Goal: Task Accomplishment & Management: Complete application form

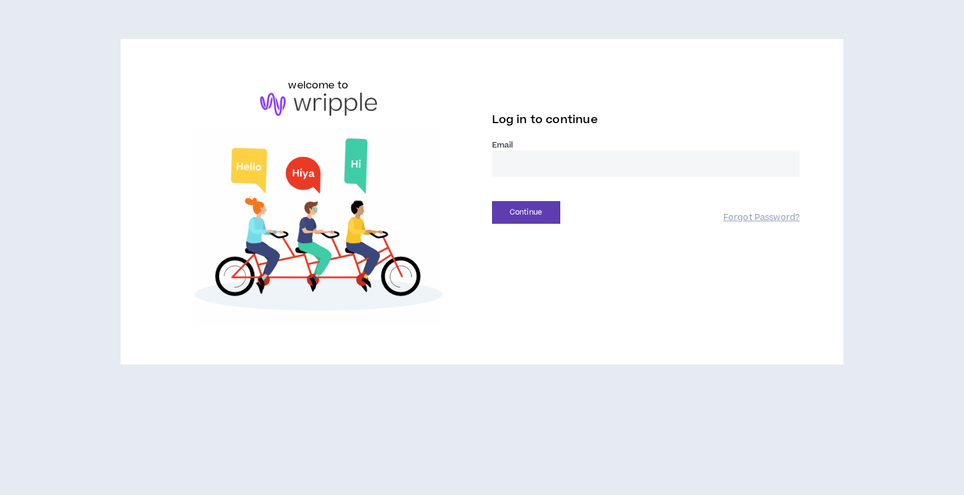
click at [528, 157] on input "email" at bounding box center [646, 163] width 308 height 26
type input "**********"
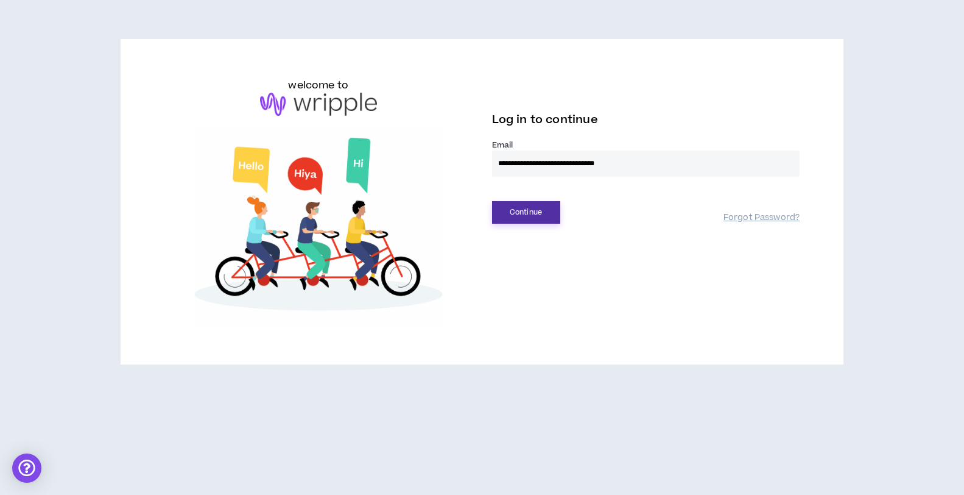
click at [531, 207] on button "Continue" at bounding box center [526, 212] width 68 height 23
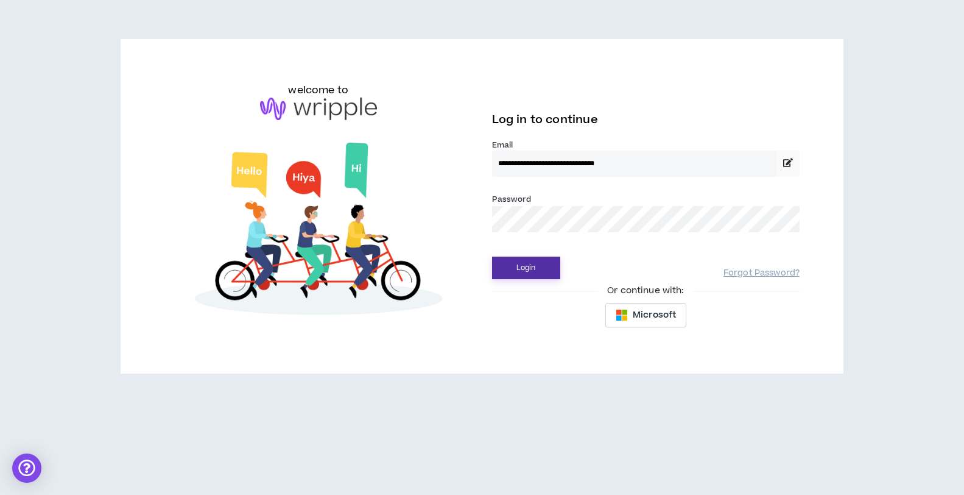
click at [524, 269] on button "Login" at bounding box center [526, 267] width 68 height 23
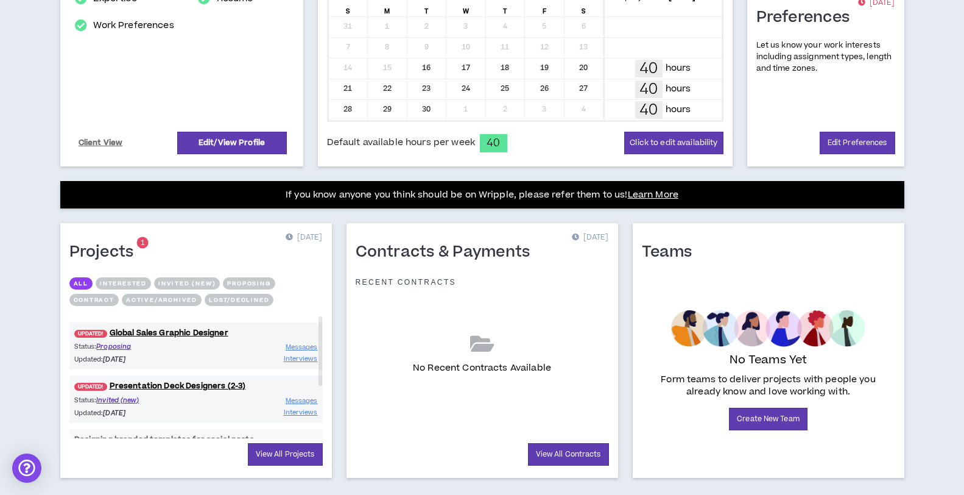
scroll to position [328, 0]
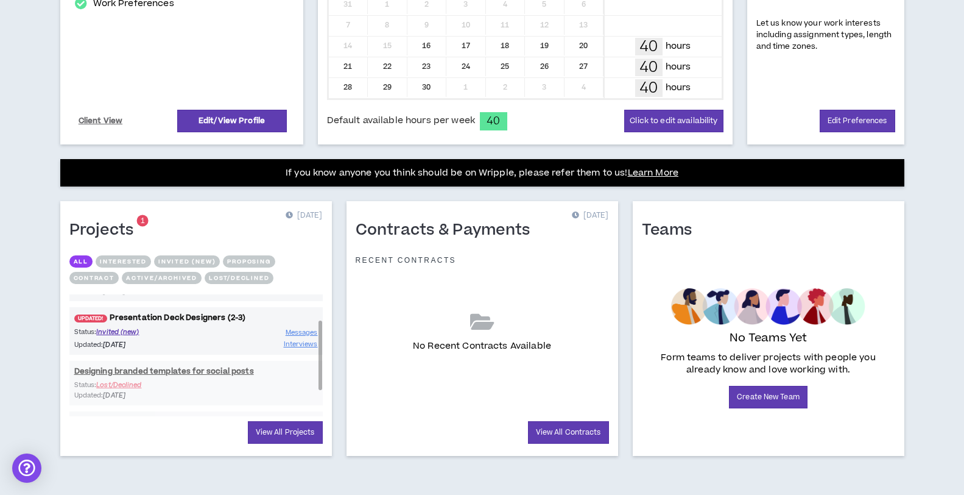
click at [164, 317] on link "UPDATED! Presentation Deck Designers (2-3)" at bounding box center [195, 318] width 253 height 12
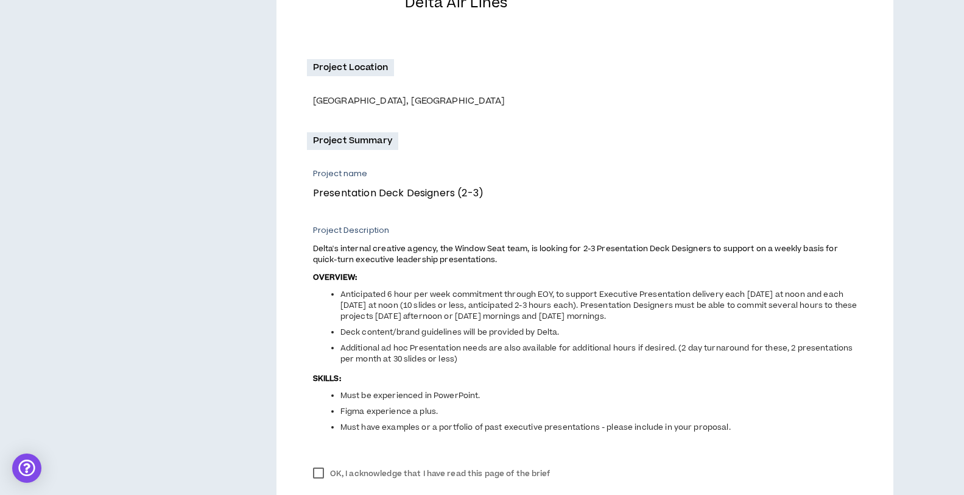
scroll to position [421, 0]
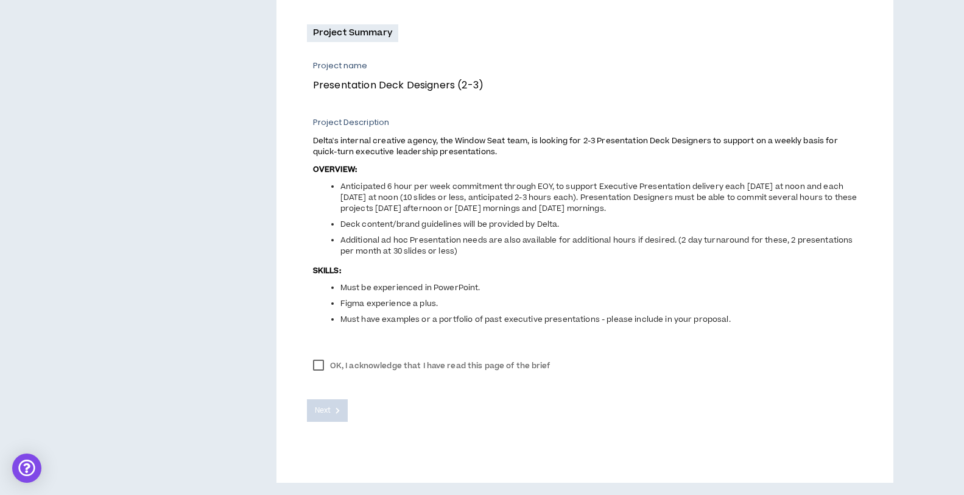
click at [319, 366] on label "OK, I acknowledge that I have read this page of the brief" at bounding box center [432, 365] width 250 height 18
click at [322, 398] on div "Next" at bounding box center [585, 401] width 556 height 42
click at [323, 408] on span "Next" at bounding box center [323, 410] width 16 height 12
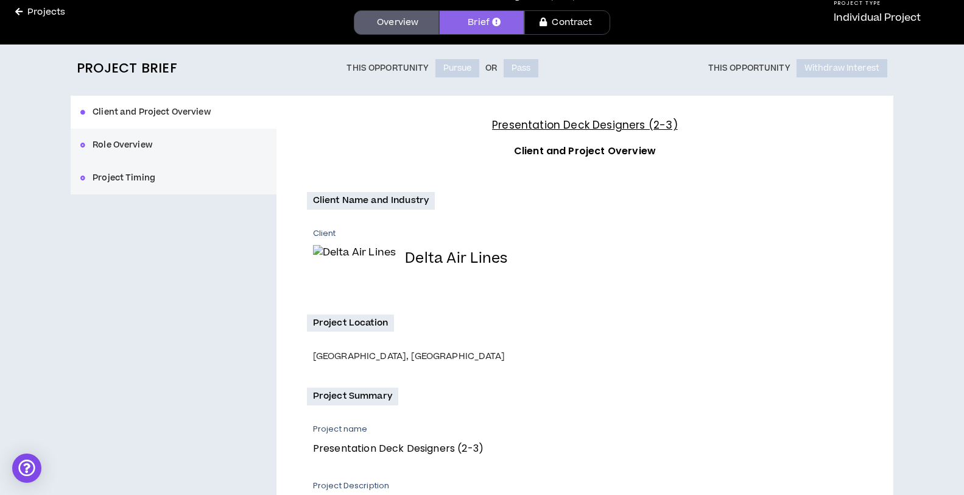
scroll to position [0, 0]
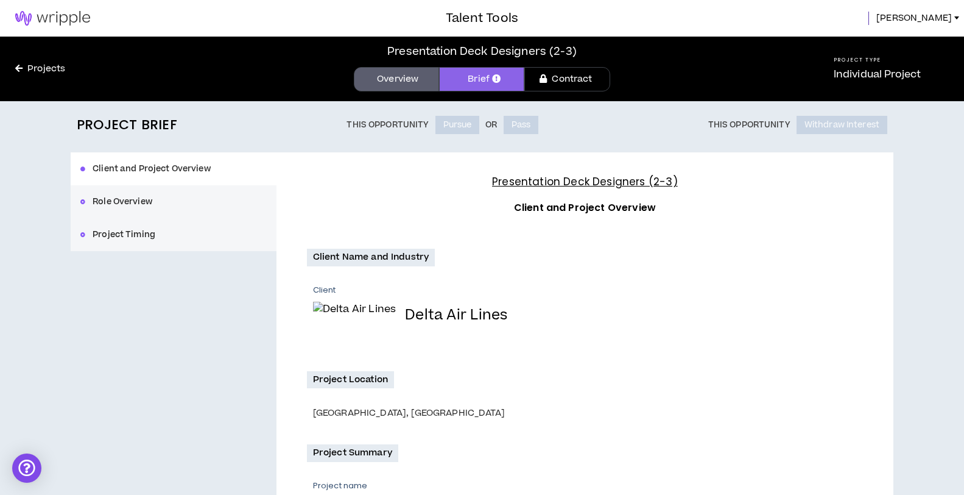
click at [561, 189] on h4 "Presentation Deck Designers (2-3)" at bounding box center [585, 182] width 556 height 16
click at [129, 198] on div "Client and Project Overview Role Overview Project Timing" at bounding box center [174, 201] width 206 height 99
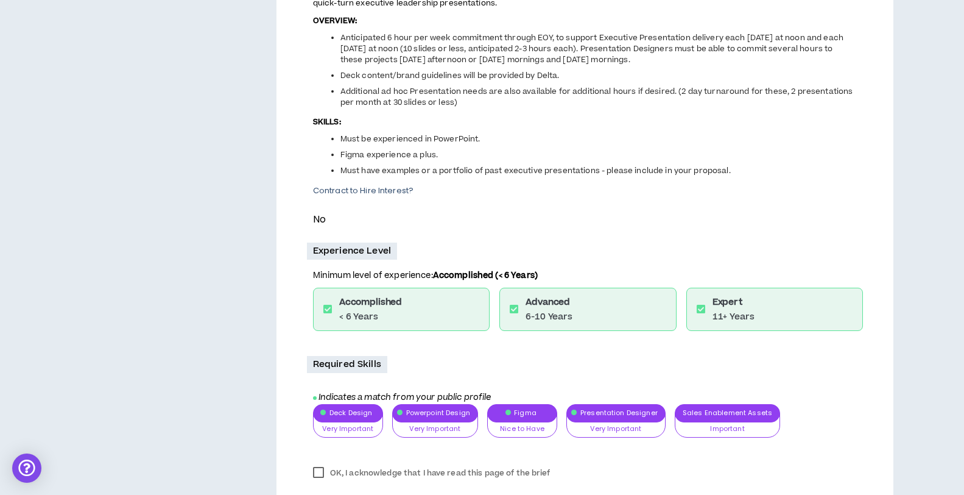
scroll to position [476, 0]
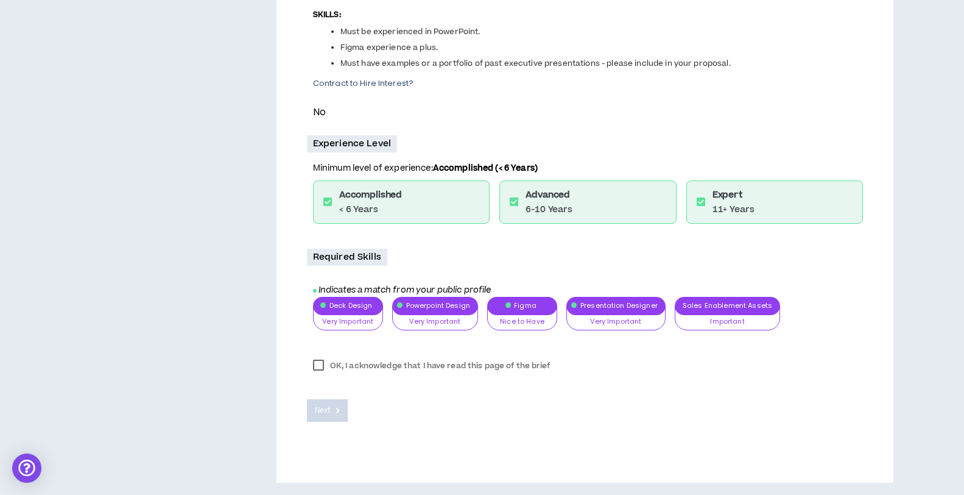
click at [319, 369] on label "OK, I acknowledge that I have read this page of the brief" at bounding box center [432, 365] width 250 height 18
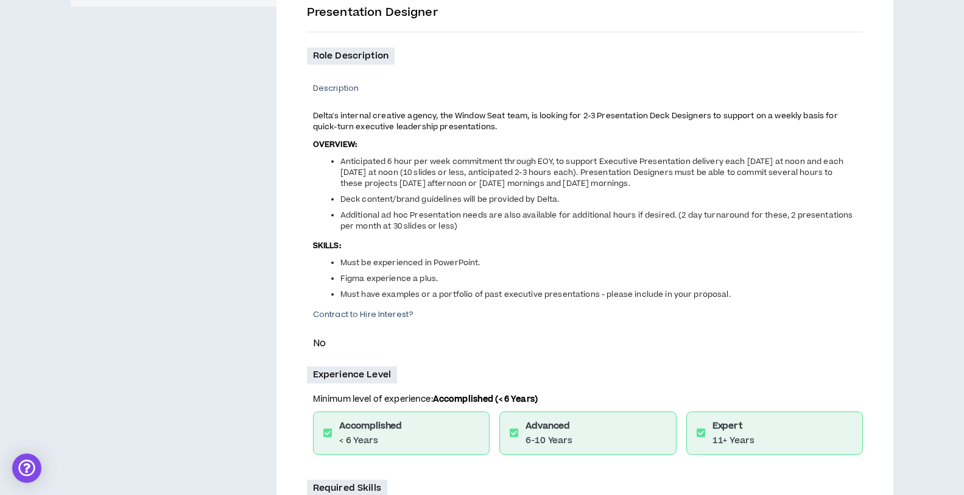
scroll to position [247, 0]
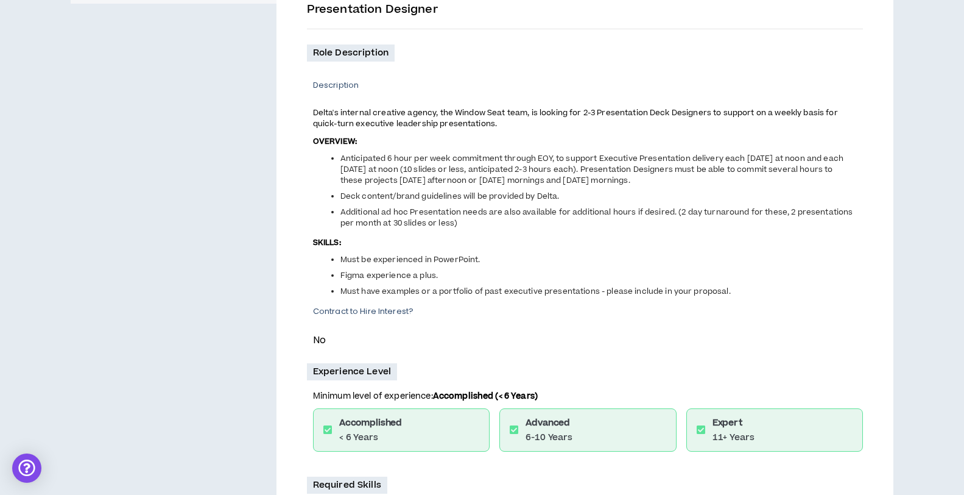
click at [515, 432] on icon at bounding box center [514, 430] width 9 height 10
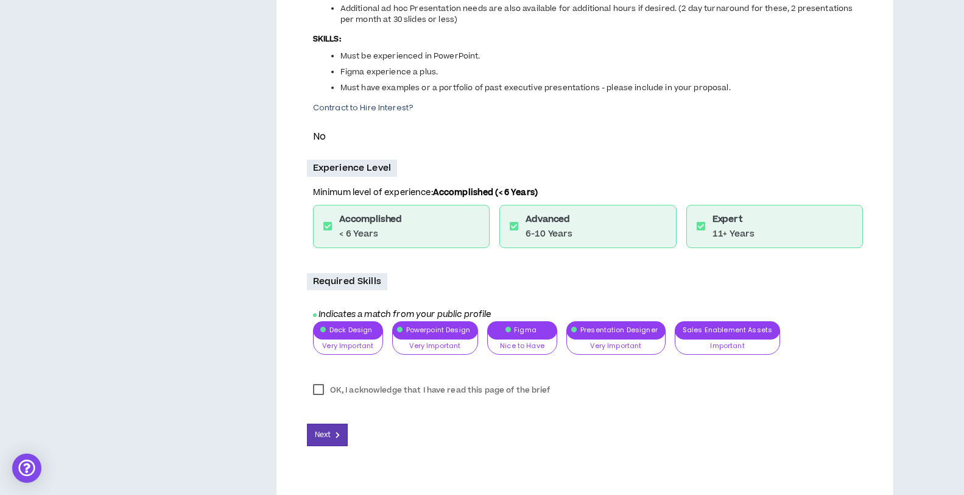
scroll to position [476, 0]
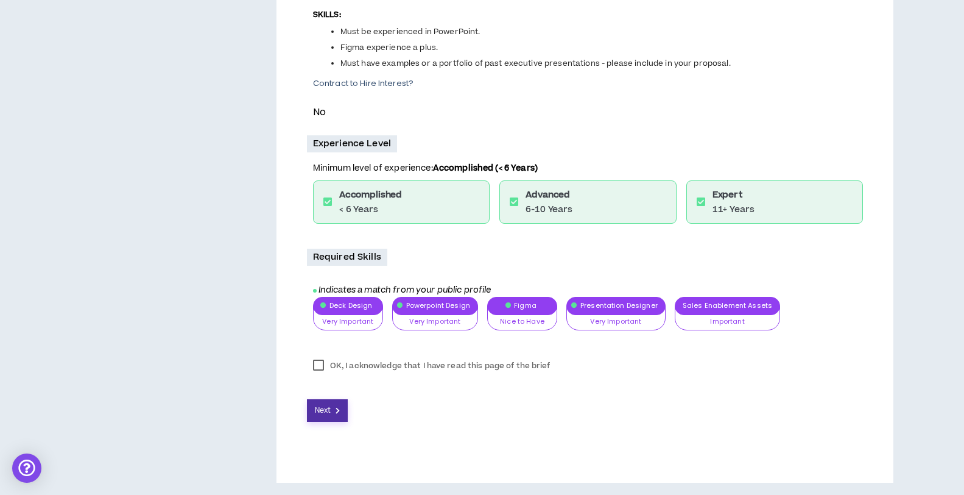
click at [328, 407] on span "Next" at bounding box center [323, 410] width 16 height 12
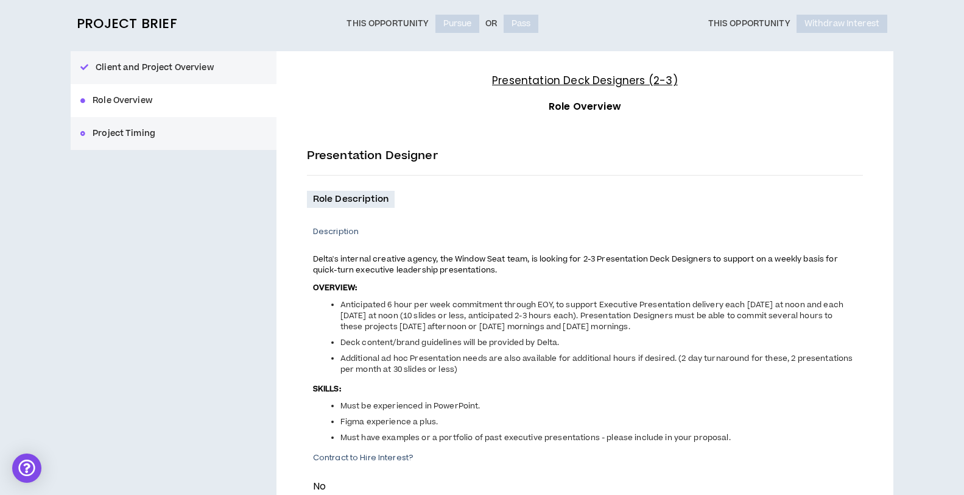
scroll to position [0, 0]
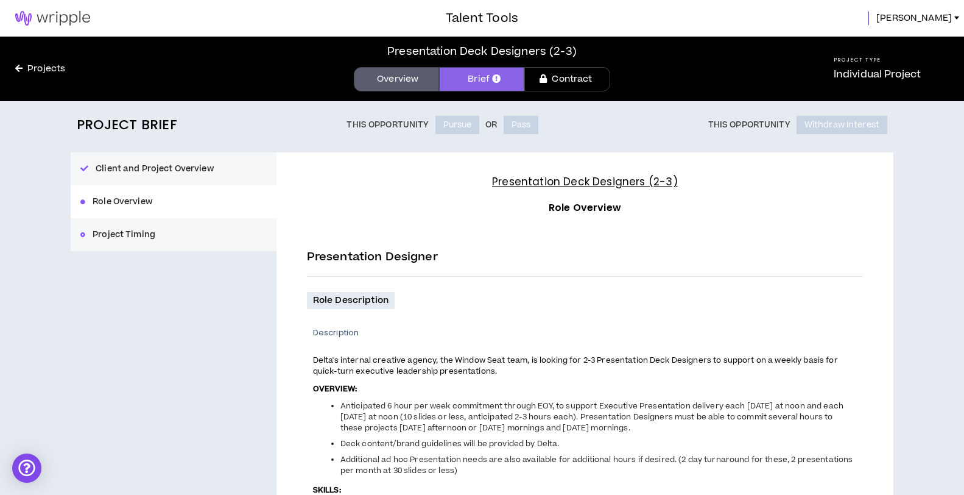
click at [121, 233] on div "Client and Project Overview Role Overview Project Timing" at bounding box center [174, 201] width 206 height 99
click at [84, 235] on div "Client and Project Overview Role Overview Project Timing" at bounding box center [174, 201] width 206 height 99
click at [115, 229] on div "Client and Project Overview Role Overview Project Timing" at bounding box center [174, 201] width 206 height 99
click at [116, 213] on div "Client and Project Overview Role Overview Project Timing" at bounding box center [174, 201] width 206 height 99
click at [121, 238] on div "Client and Project Overview Role Overview Project Timing" at bounding box center [174, 201] width 206 height 99
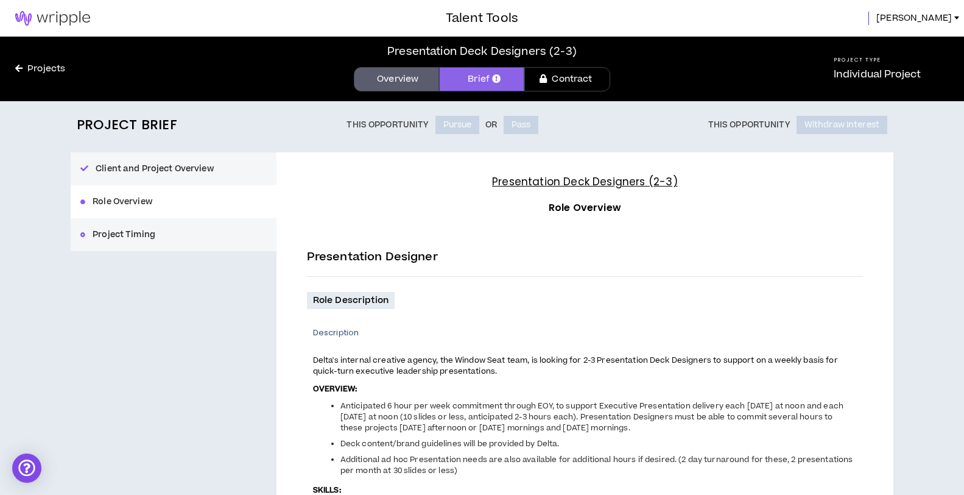
scroll to position [476, 0]
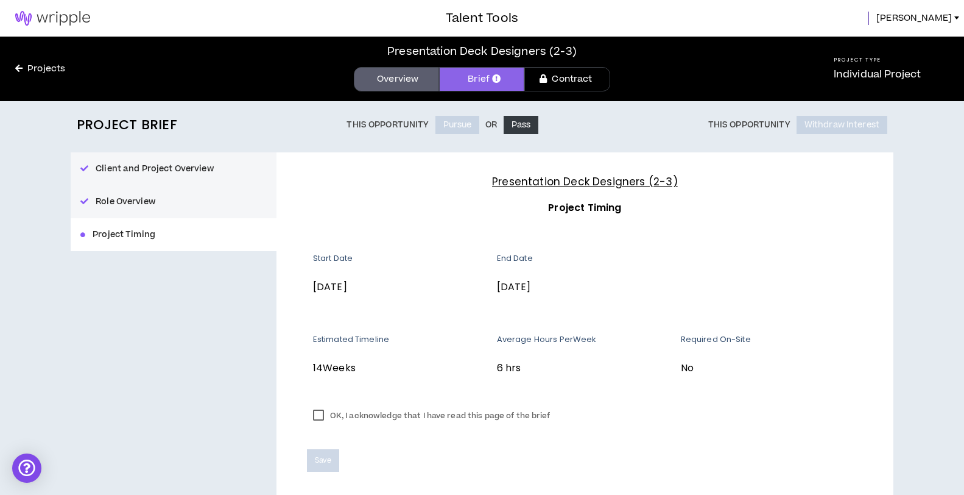
scroll to position [3, 0]
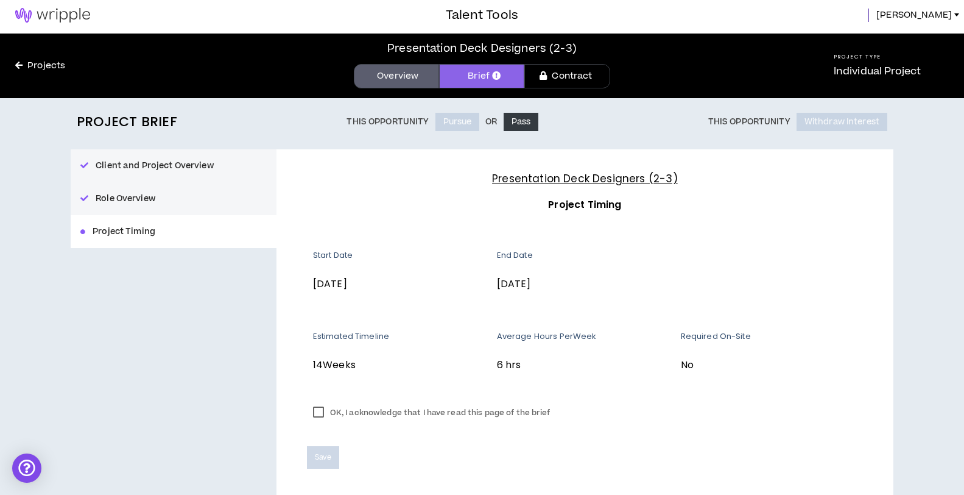
click at [316, 412] on label "OK, I acknowledge that I have read this page of the brief" at bounding box center [432, 412] width 250 height 18
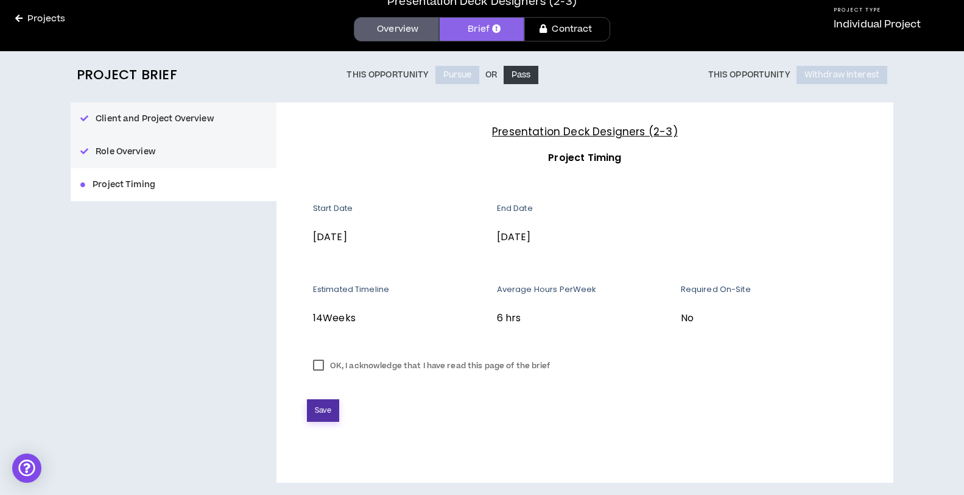
click at [317, 414] on span "Save" at bounding box center [323, 410] width 16 height 12
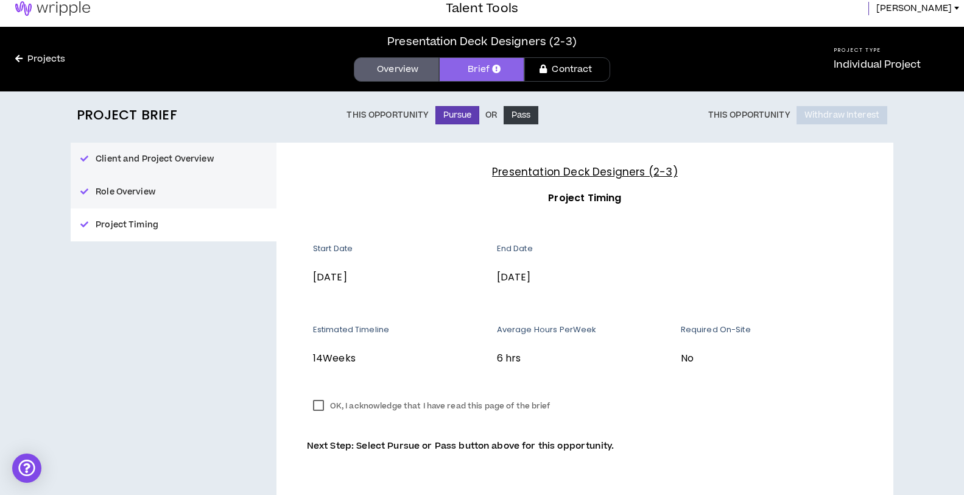
scroll to position [9, 0]
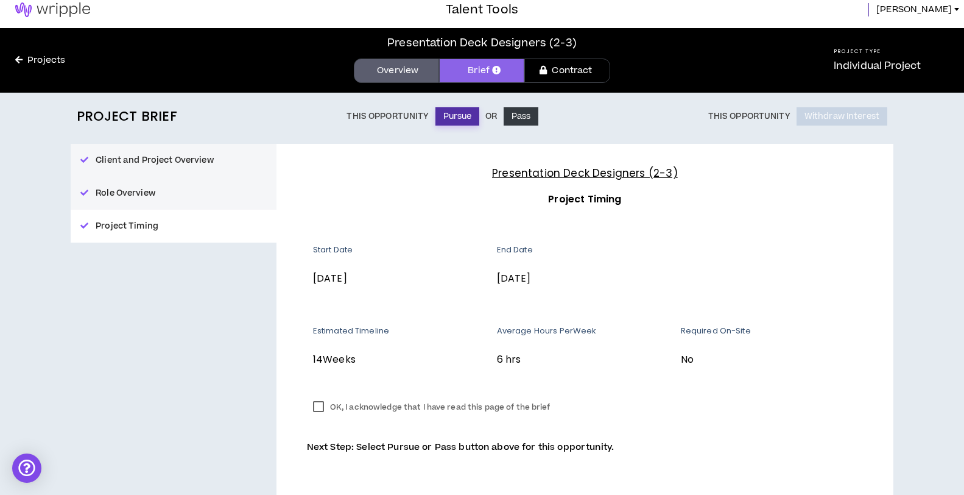
click at [458, 119] on button "Pursue" at bounding box center [458, 116] width 44 height 18
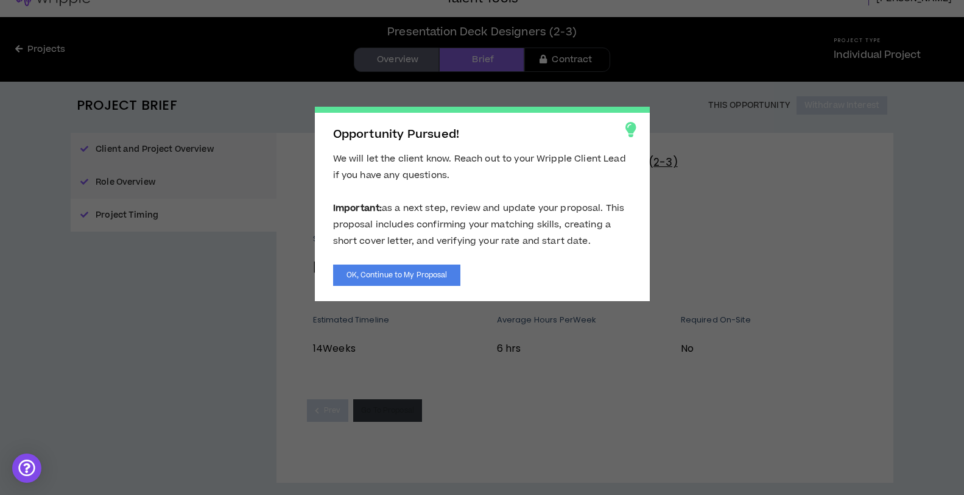
scroll to position [19, 0]
click at [419, 272] on button "OK, Continue to My Proposal" at bounding box center [397, 274] width 128 height 21
